Goal: Task Accomplishment & Management: Use online tool/utility

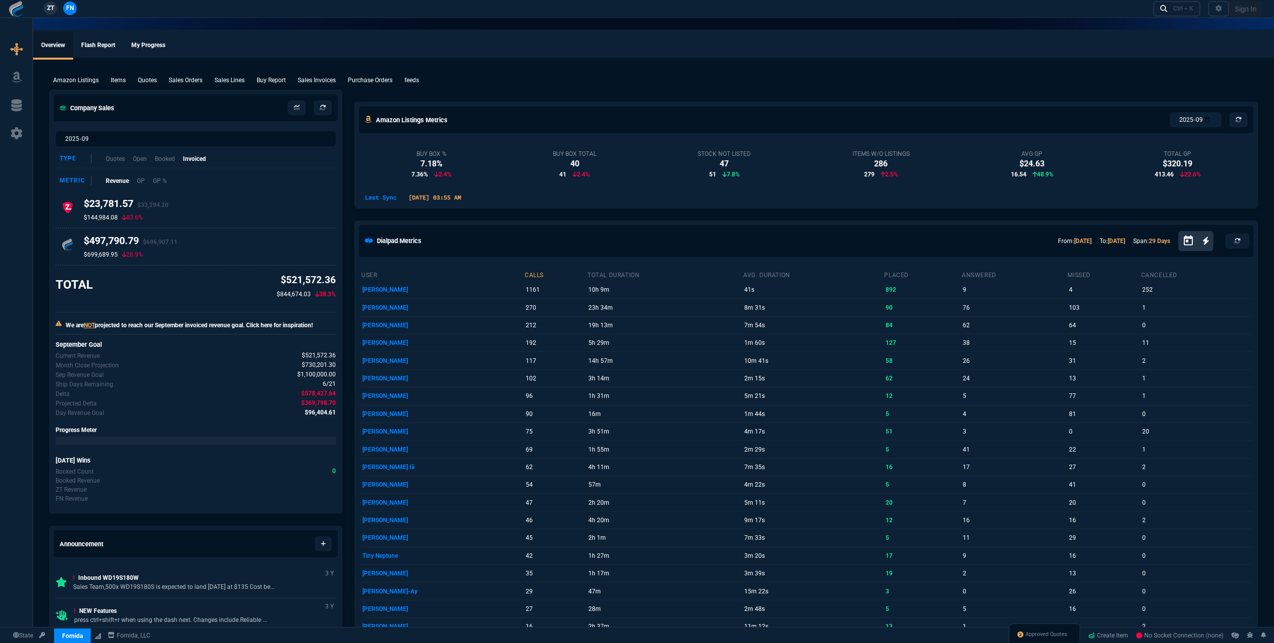
select select "17: house"
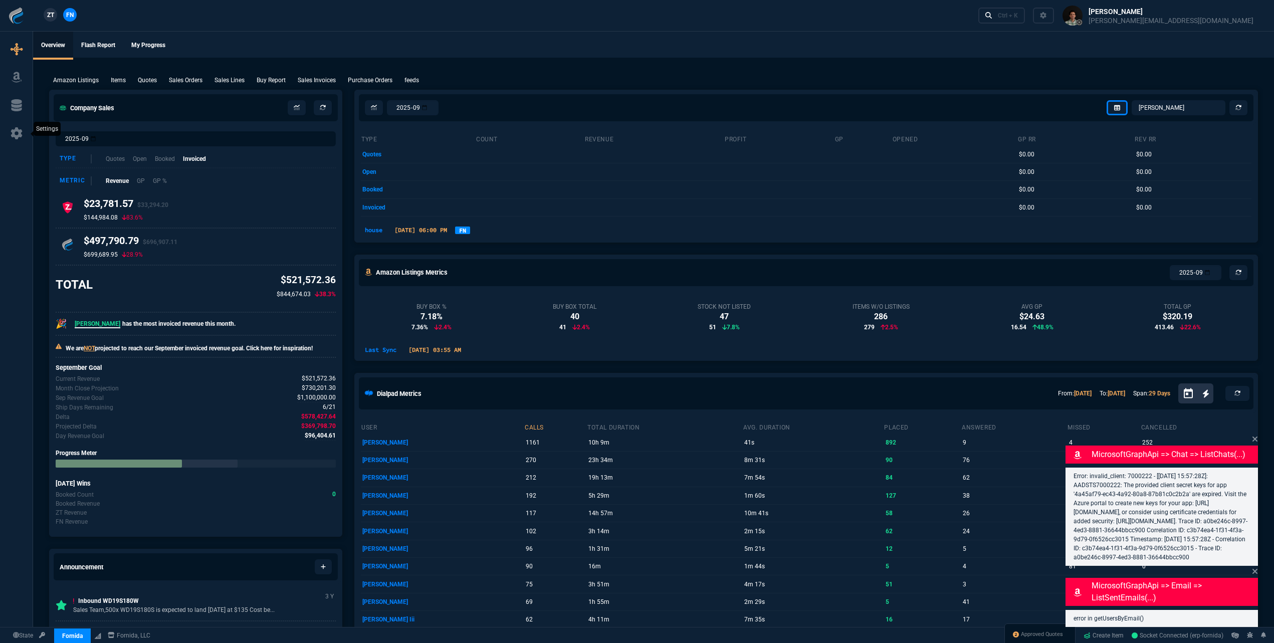
click at [15, 135] on icon at bounding box center [17, 133] width 12 height 12
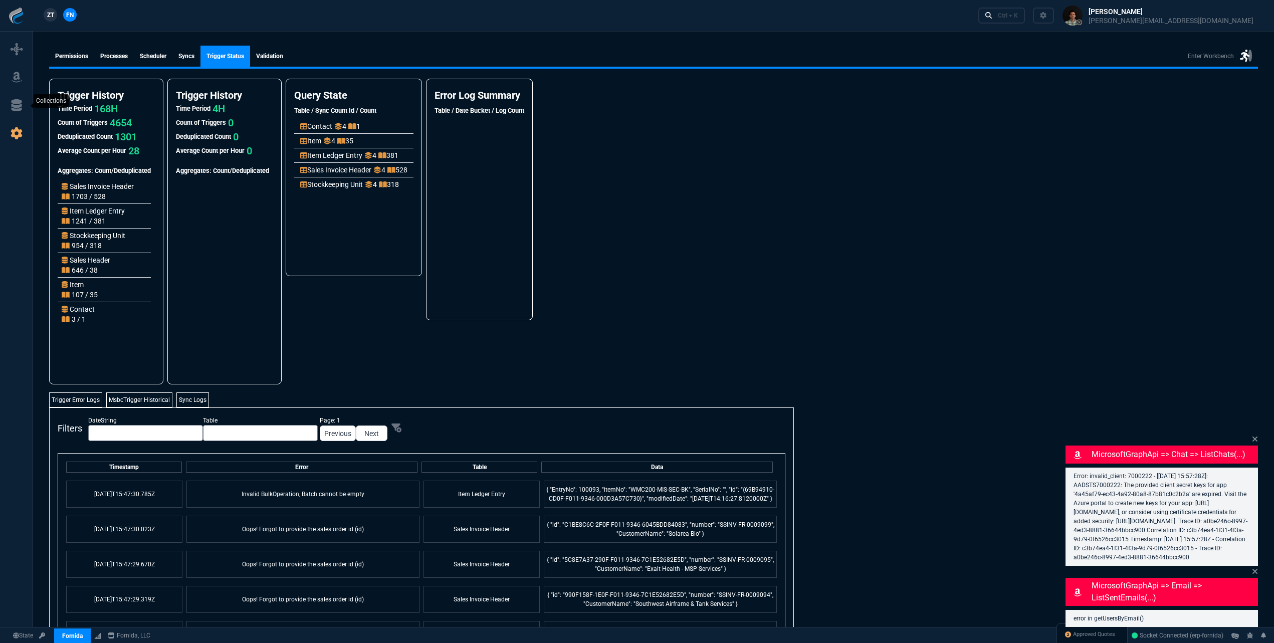
click at [16, 104] on icon at bounding box center [16, 105] width 11 height 12
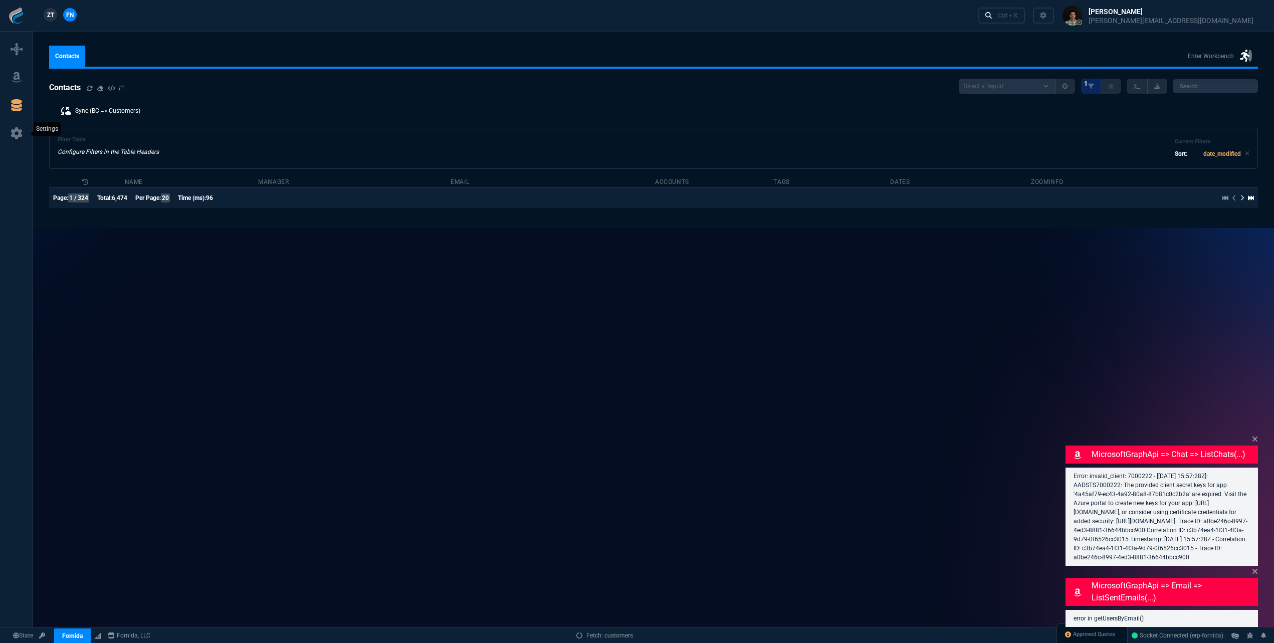
click at [19, 131] on icon at bounding box center [17, 133] width 12 height 12
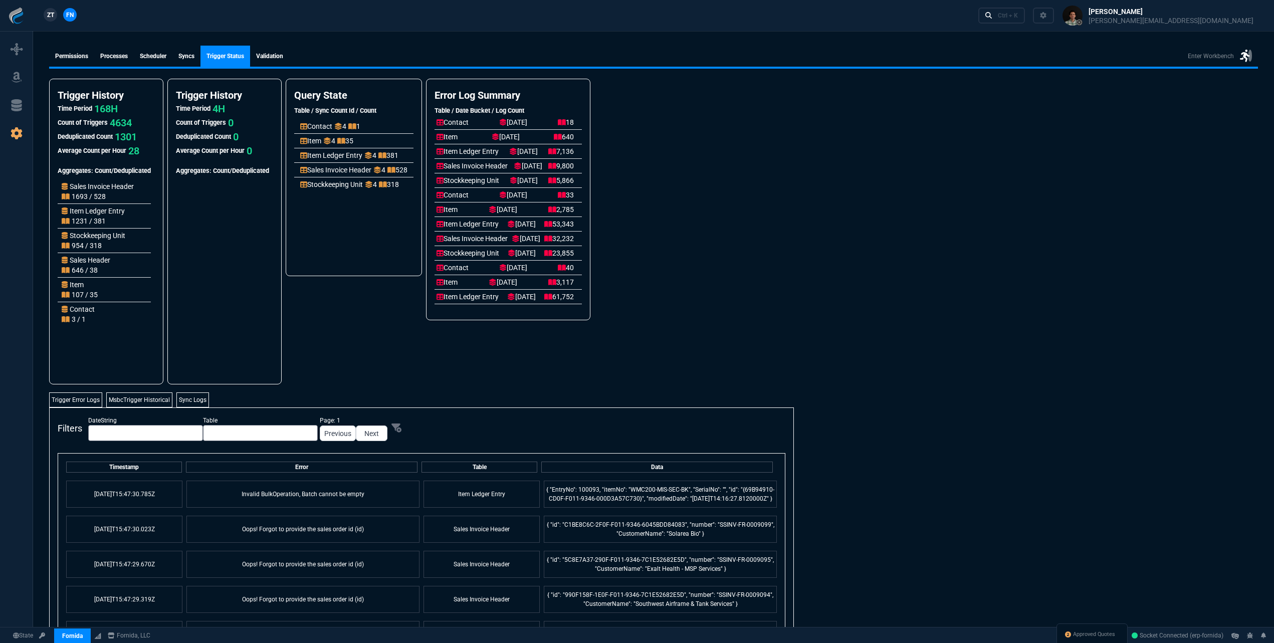
click at [574, 149] on p "7,136" at bounding box center [561, 151] width 26 height 10
click at [577, 350] on nx-fornida-error-logs-summary "Error Log Summary Table / Date Bucket / Log Count Contact 2025-09-20 18 Item 20…" at bounding box center [508, 232] width 165 height 306
click at [214, 430] on input "text" at bounding box center [260, 433] width 115 height 16
type input "Item"
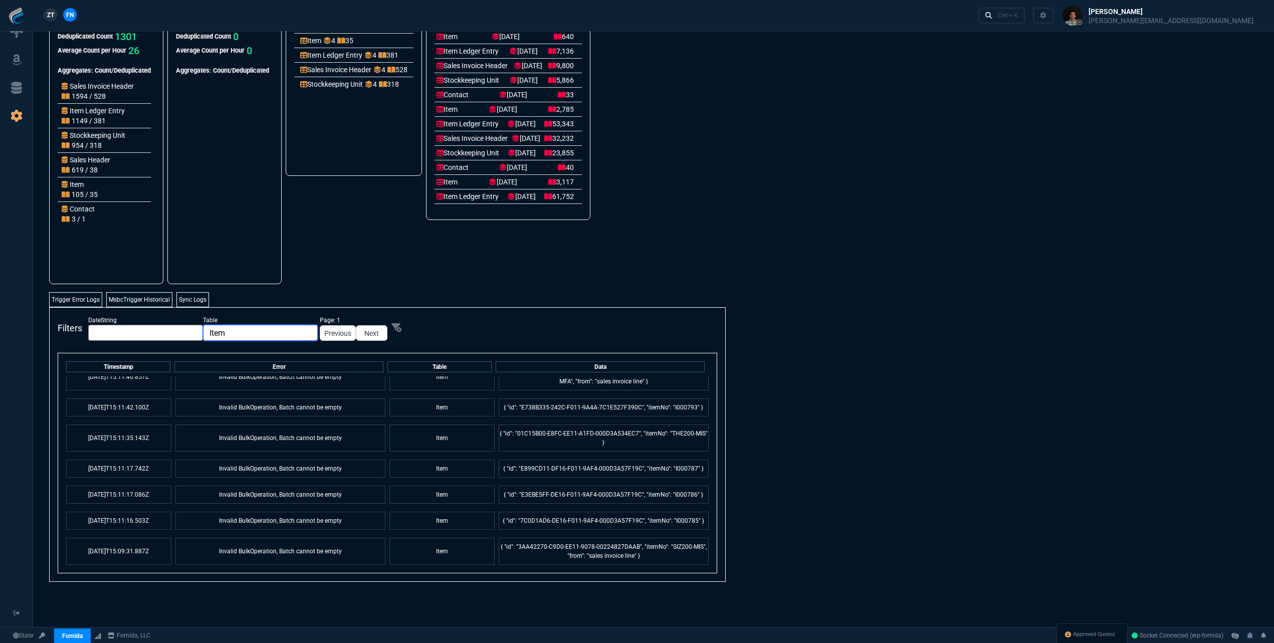
scroll to position [943, 0]
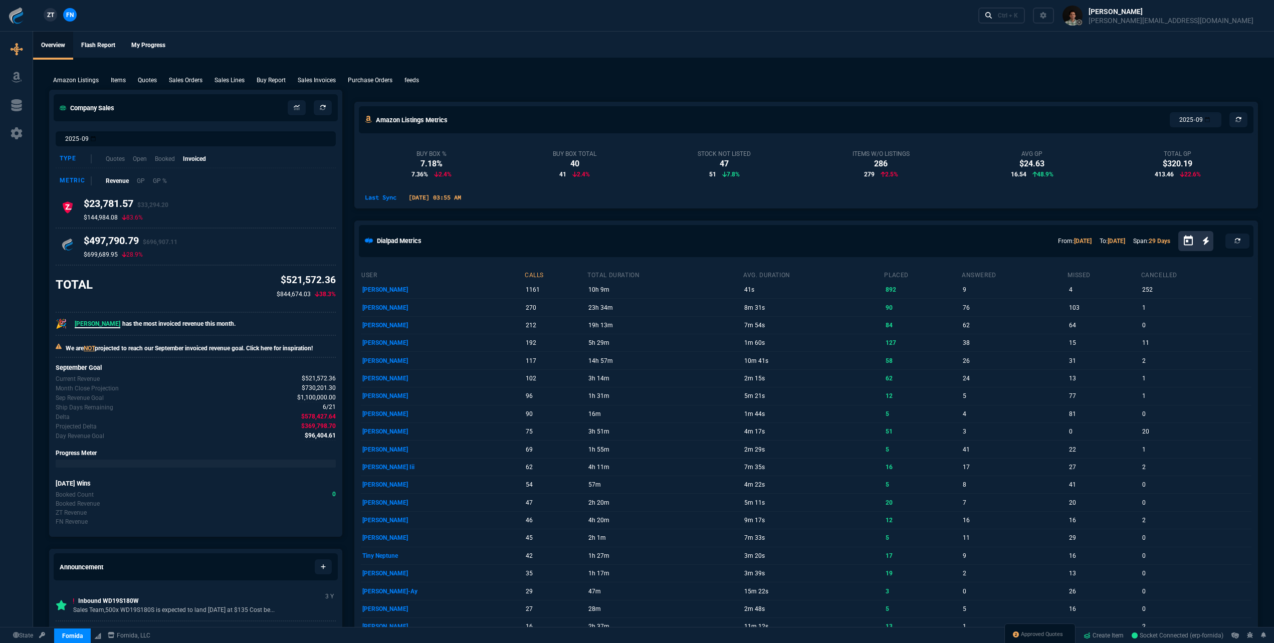
select select "17: house"
